Goal: Complete application form

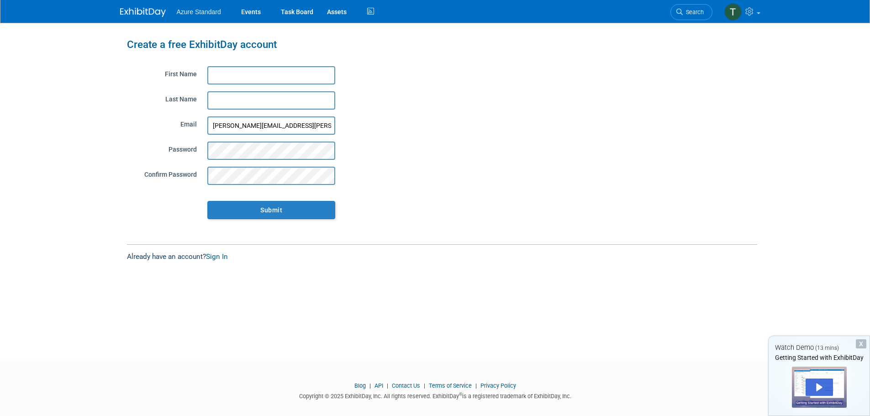
click at [221, 70] on input "First Name" at bounding box center [271, 75] width 128 height 18
type input "[PERSON_NAME]"
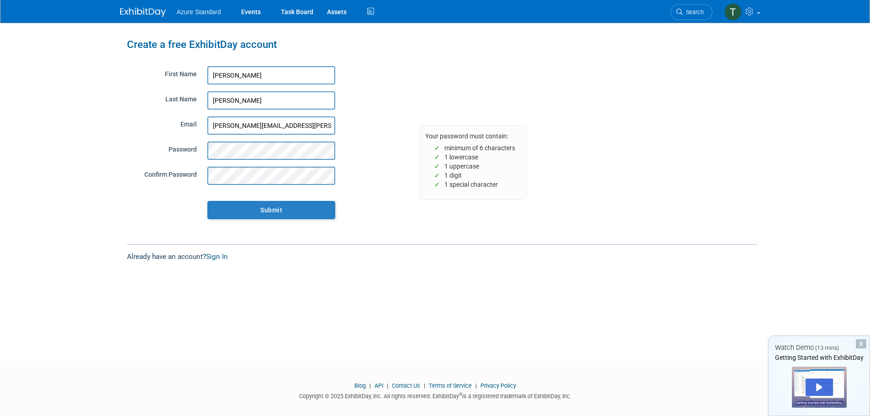
click input "Submit" at bounding box center [271, 210] width 128 height 18
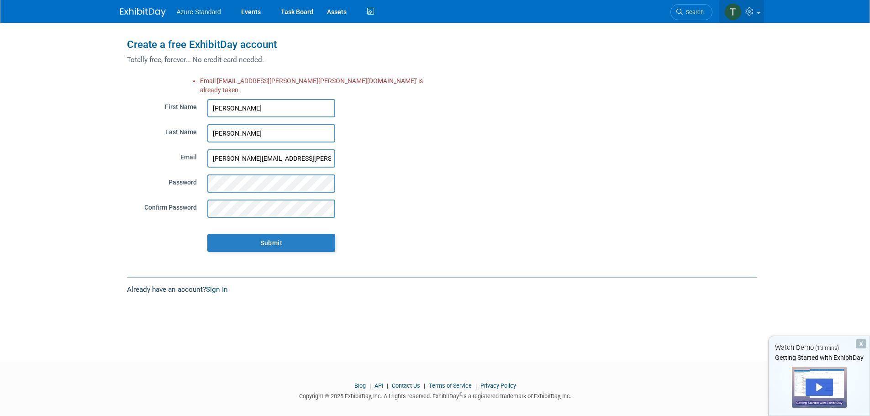
click at [728, 12] on img at bounding box center [732, 11] width 17 height 17
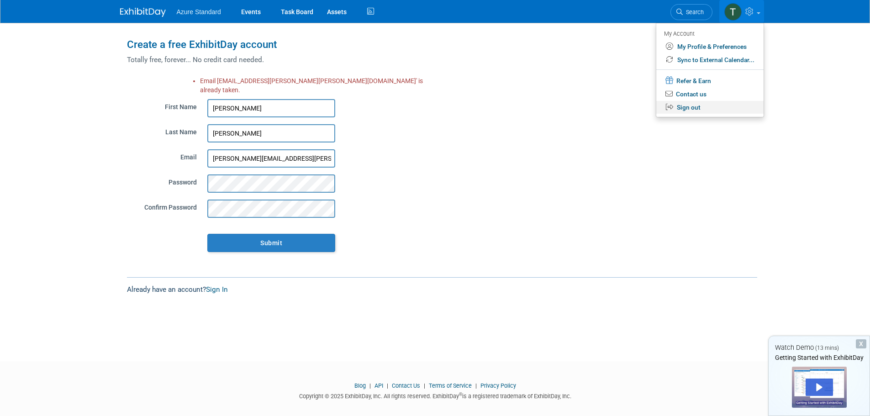
click at [688, 110] on link "Sign out" at bounding box center [709, 107] width 107 height 13
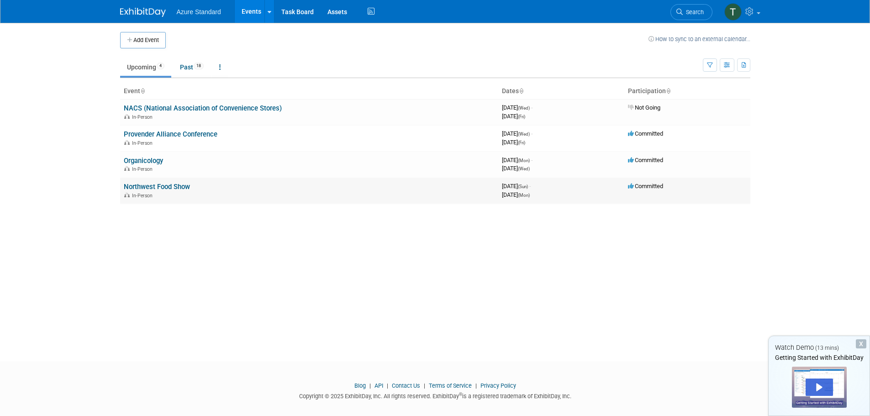
click at [153, 187] on link "Northwest Food Show" at bounding box center [157, 187] width 66 height 8
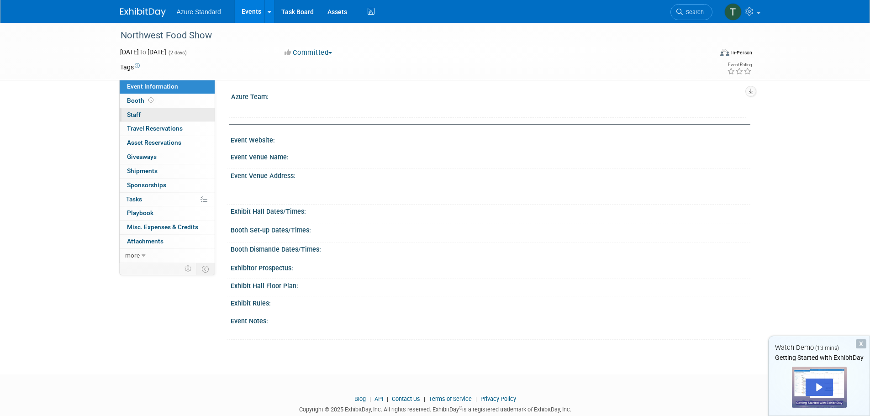
click at [137, 114] on span "Staff 0" at bounding box center [134, 114] width 14 height 7
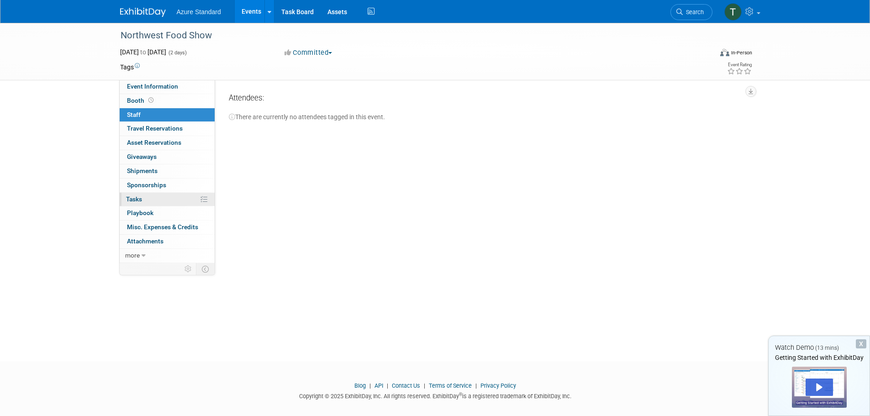
click at [132, 194] on link "0% Tasks 0%" at bounding box center [167, 200] width 95 height 14
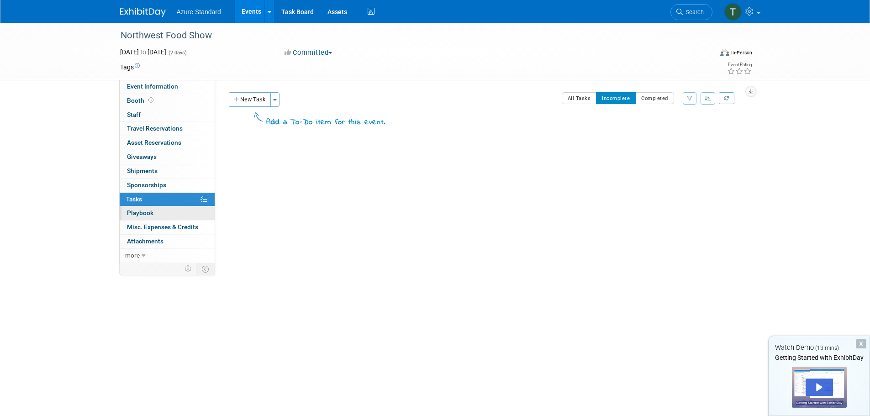
click at [134, 208] on link "0 Playbook 0" at bounding box center [167, 213] width 95 height 14
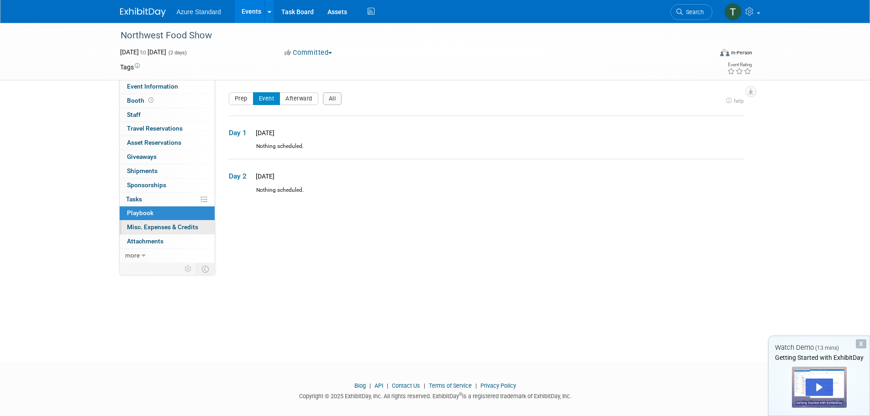
click at [137, 224] on span "Misc. Expenses & Credits 0" at bounding box center [162, 226] width 71 height 7
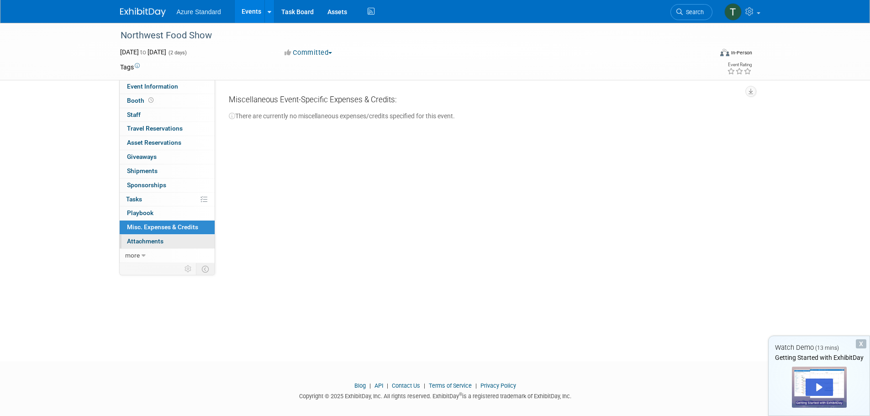
click at [131, 238] on span "Attachments 0" at bounding box center [145, 240] width 37 height 7
